Goal: Task Accomplishment & Management: Use online tool/utility

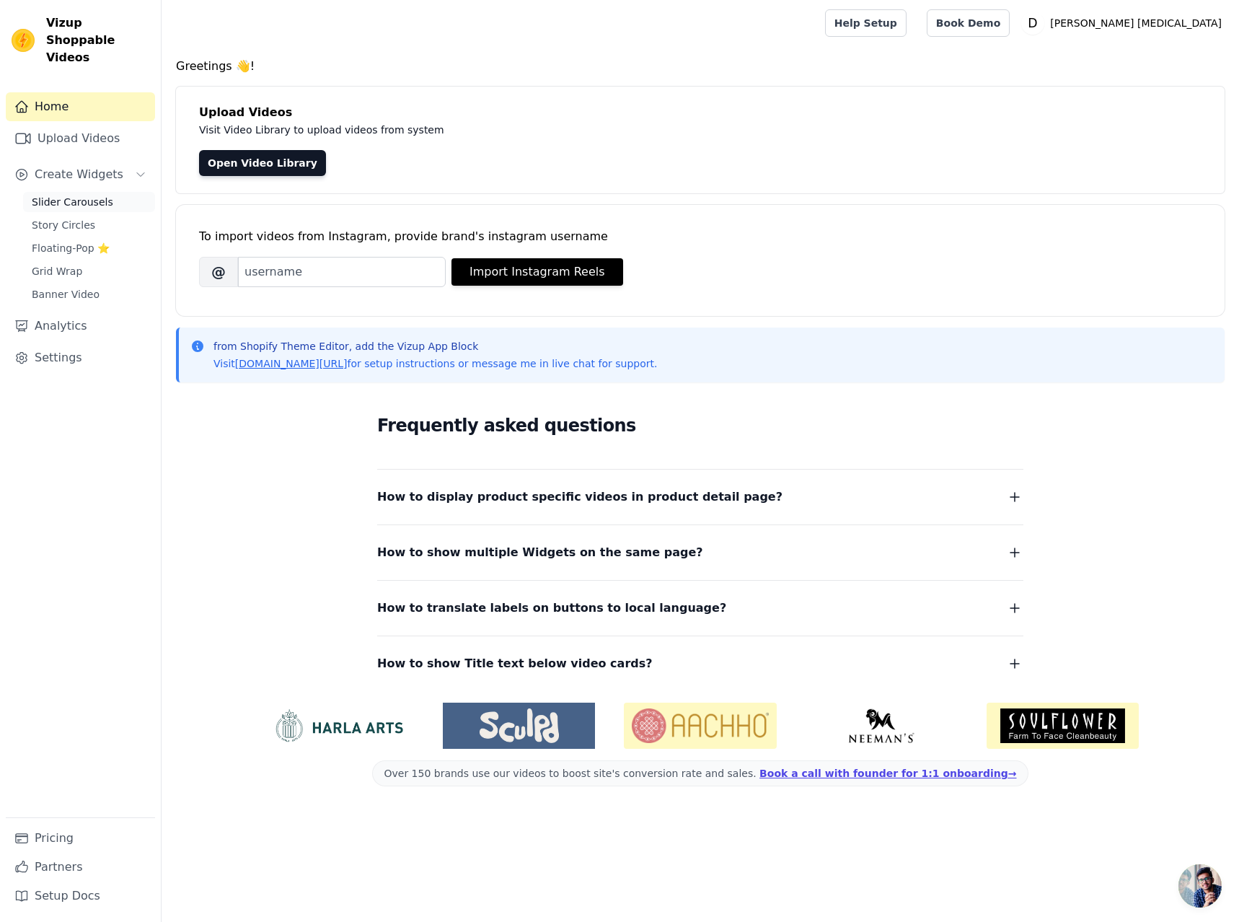
click at [60, 195] on span "Slider Carousels" at bounding box center [72, 202] width 81 height 14
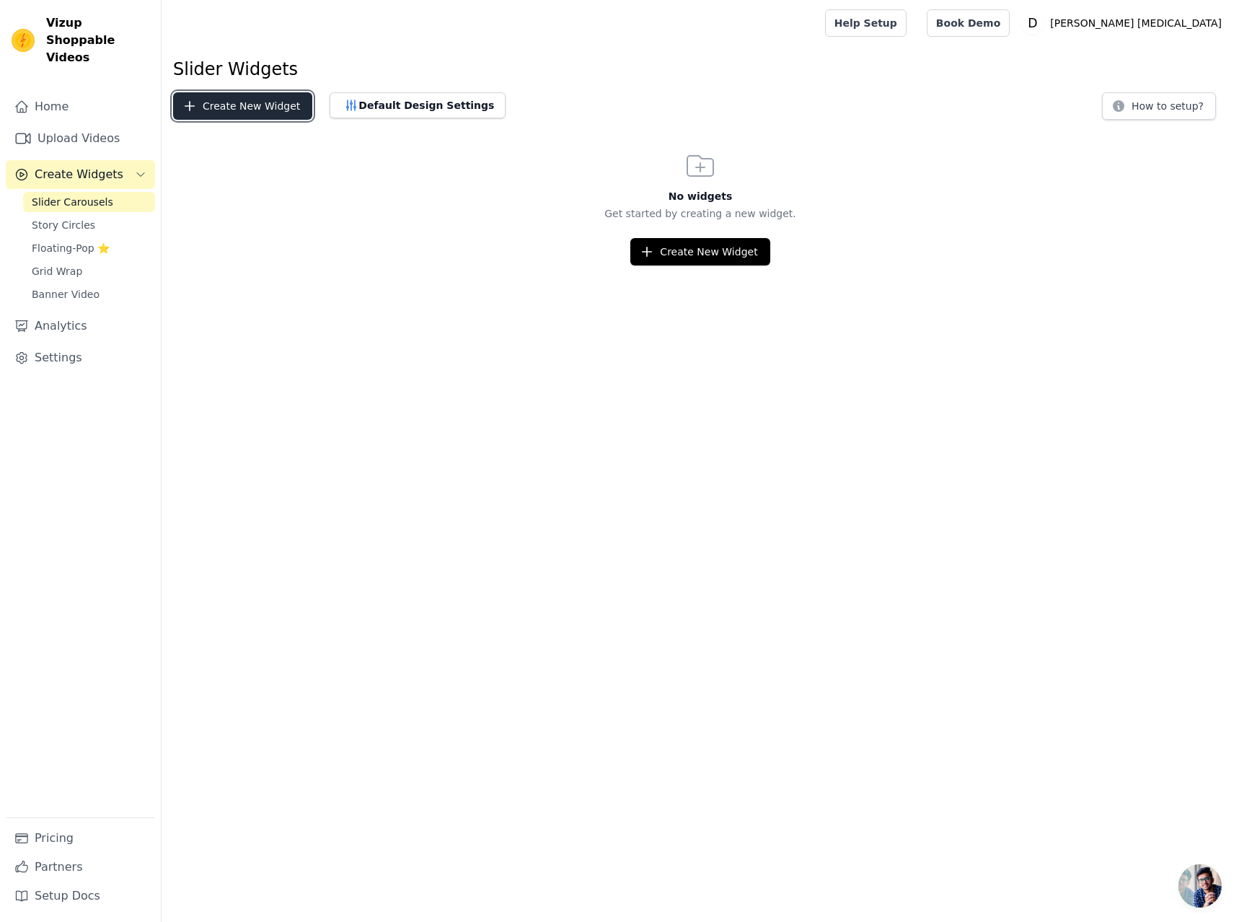
click at [249, 115] on button "Create New Widget" at bounding box center [242, 105] width 139 height 27
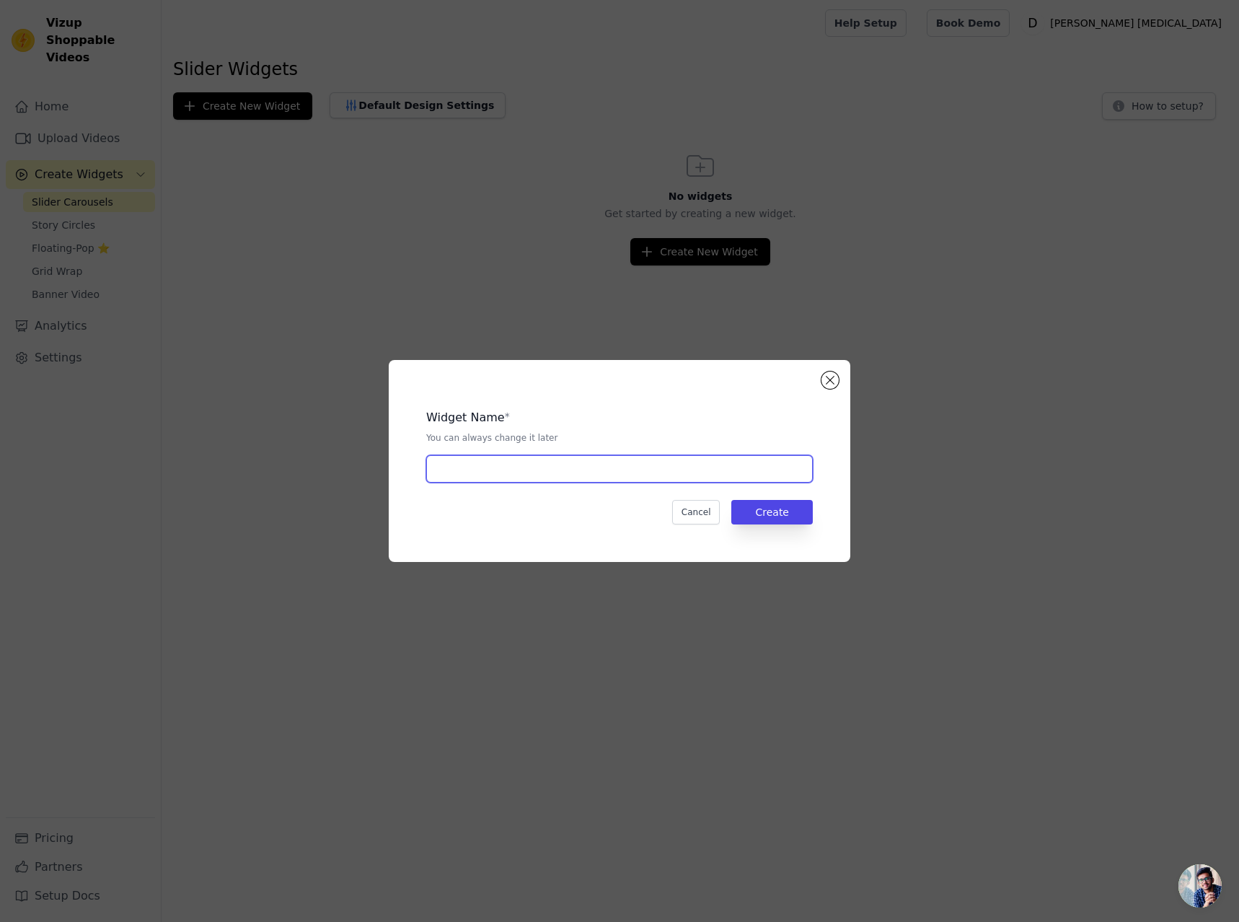
click at [565, 474] on input "text" at bounding box center [619, 468] width 386 height 27
type input "C"
type input "MassageSlider"
click at [775, 513] on button "Create" at bounding box center [771, 512] width 81 height 25
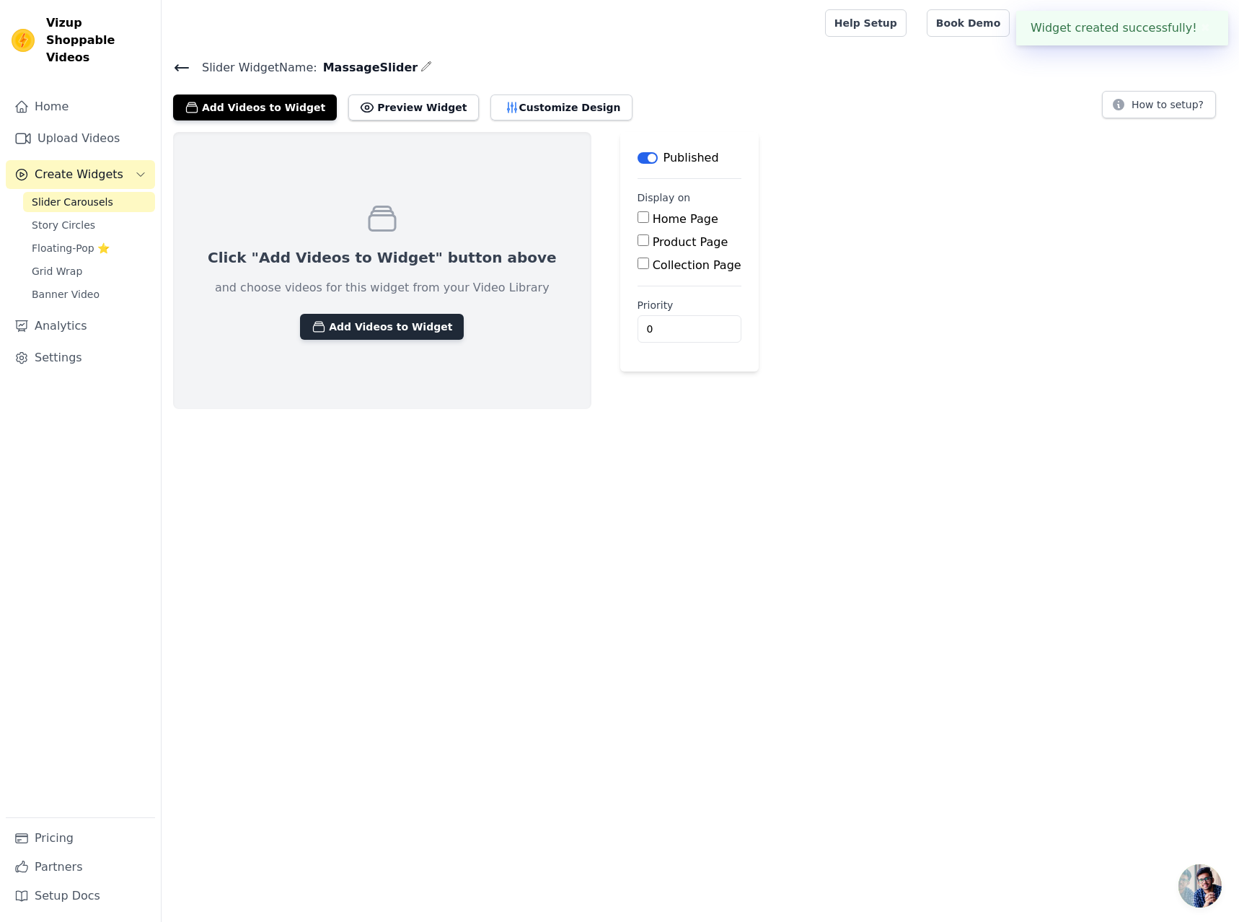
click at [382, 330] on button "Add Videos to Widget" at bounding box center [382, 327] width 164 height 26
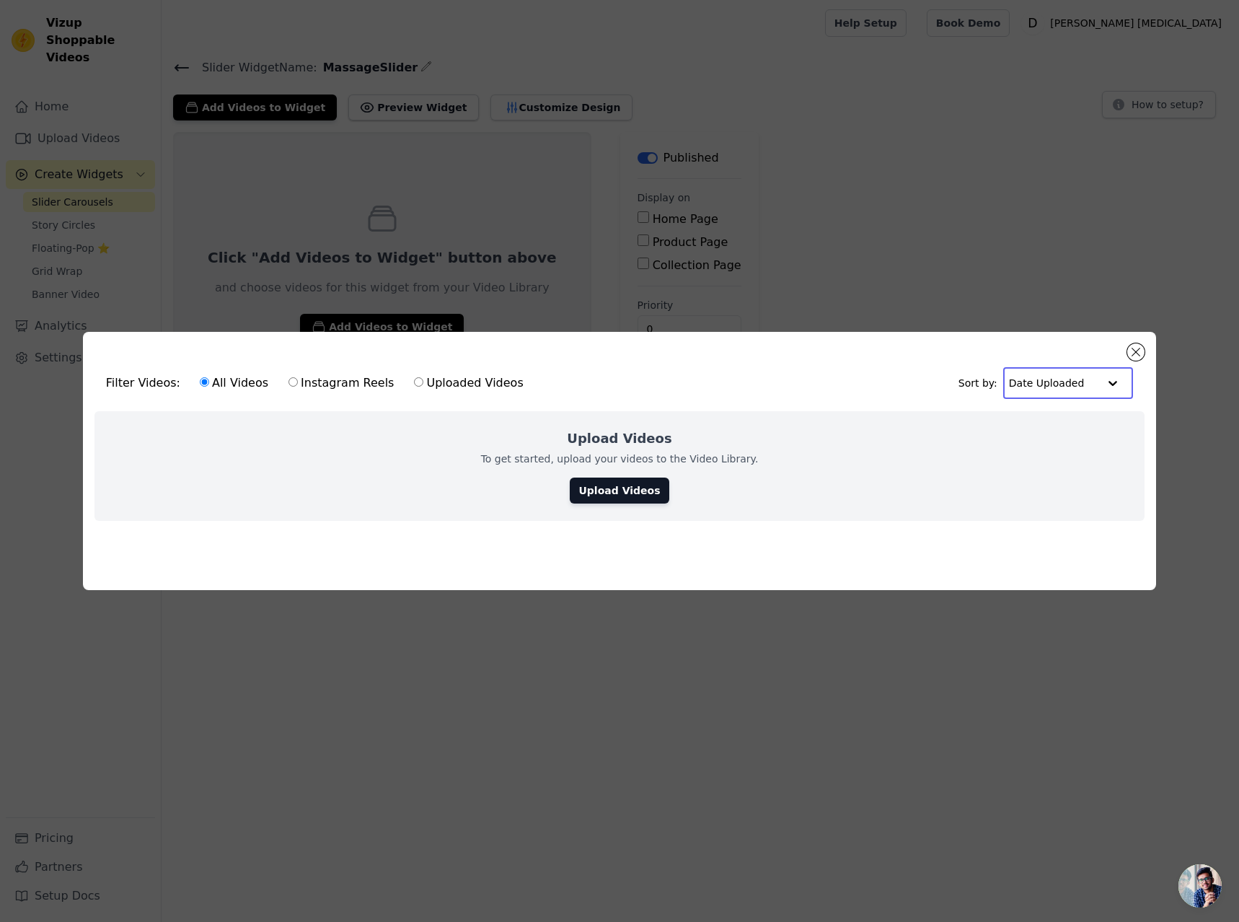
click at [1053, 384] on input "text" at bounding box center [1053, 382] width 89 height 29
click at [624, 485] on link "Upload Videos" at bounding box center [619, 490] width 99 height 26
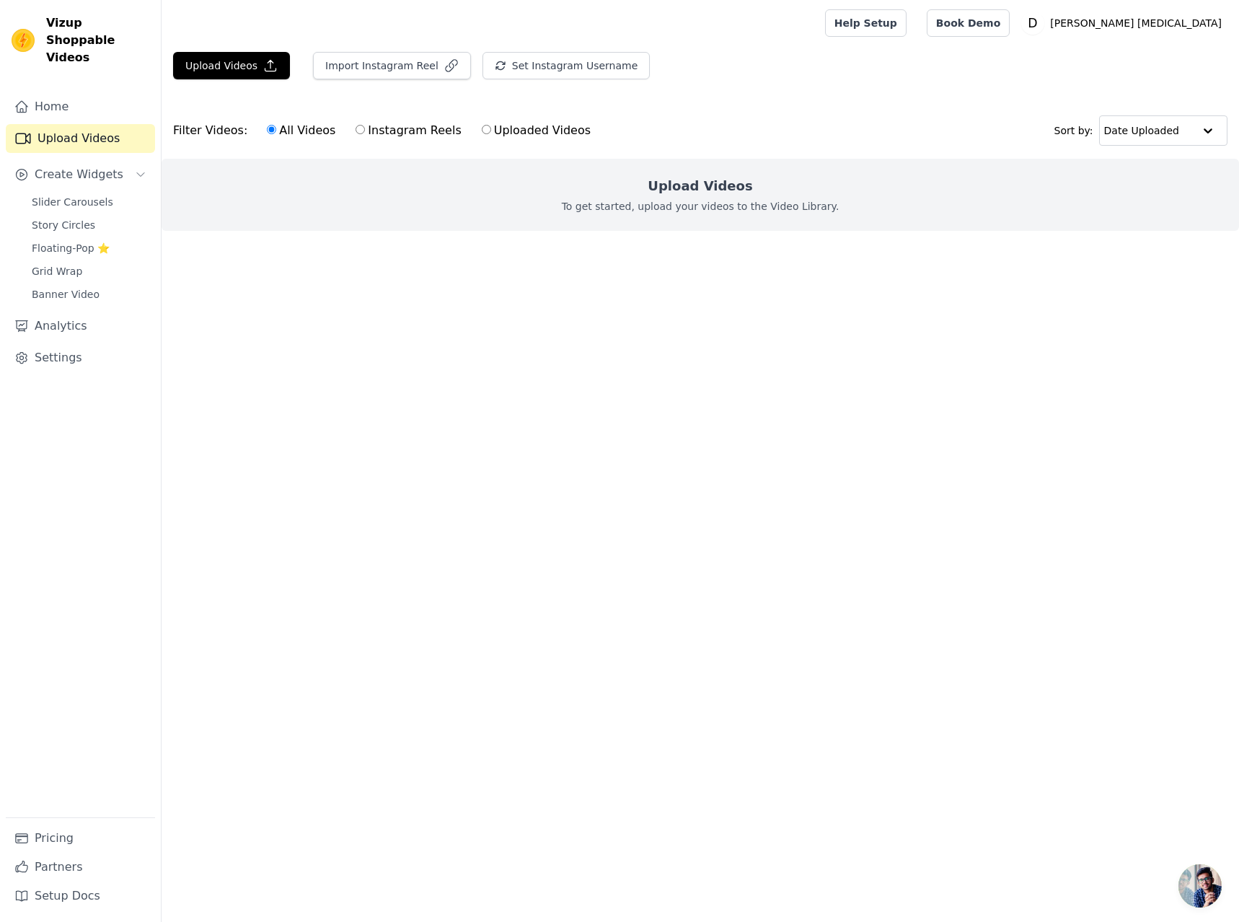
click at [481, 126] on label "Uploaded Videos" at bounding box center [536, 130] width 110 height 19
click at [482, 126] on input "Uploaded Videos" at bounding box center [486, 129] width 9 height 9
radio input "true"
click at [219, 69] on button "Upload Videos" at bounding box center [231, 65] width 117 height 27
